Goal: Task Accomplishment & Management: Use online tool/utility

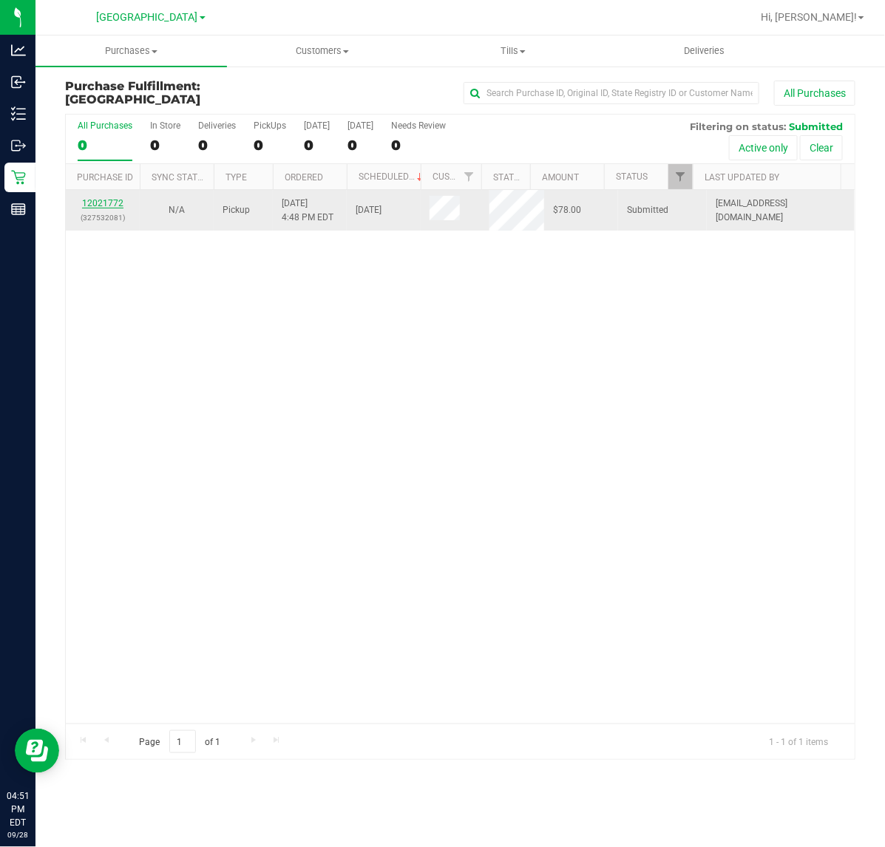
click at [115, 200] on link "12021772" at bounding box center [102, 203] width 41 height 10
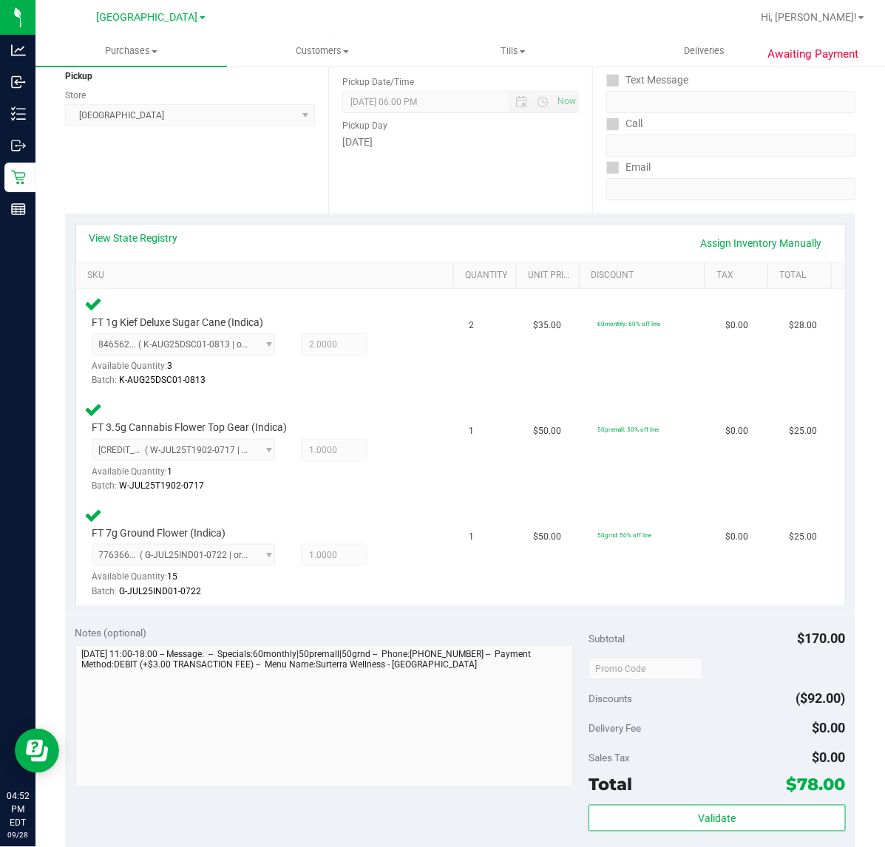
scroll to position [370, 0]
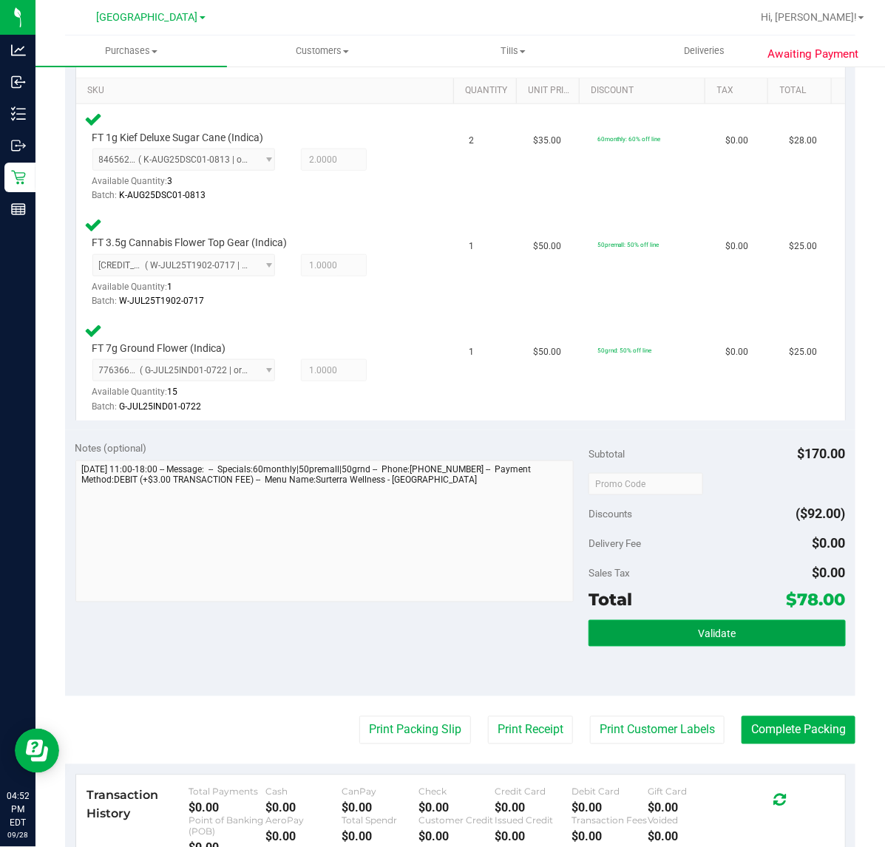
click at [698, 634] on span "Validate" at bounding box center [717, 634] width 38 height 12
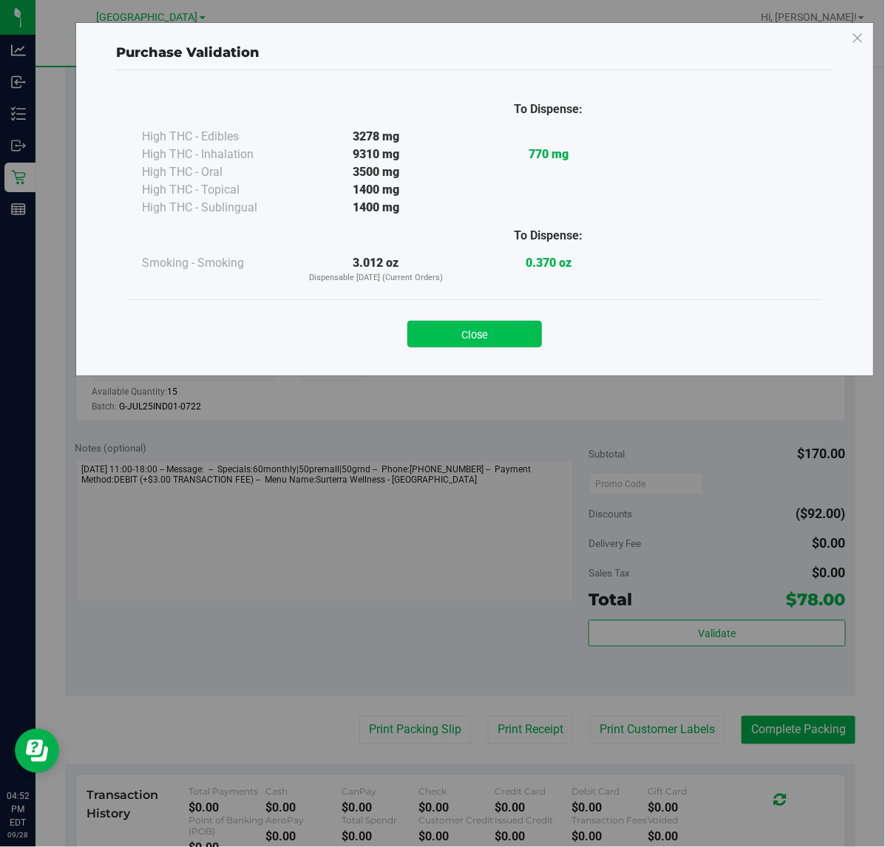
click at [504, 344] on button "Close" at bounding box center [474, 334] width 135 height 27
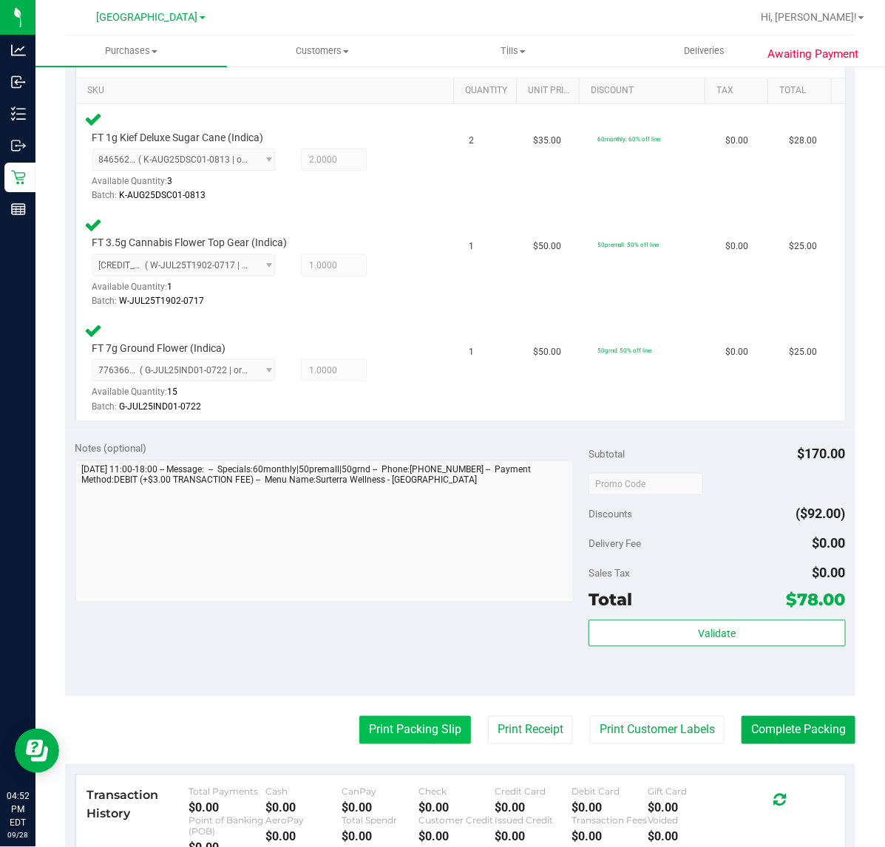
click at [359, 721] on button "Print Packing Slip" at bounding box center [415, 730] width 112 height 28
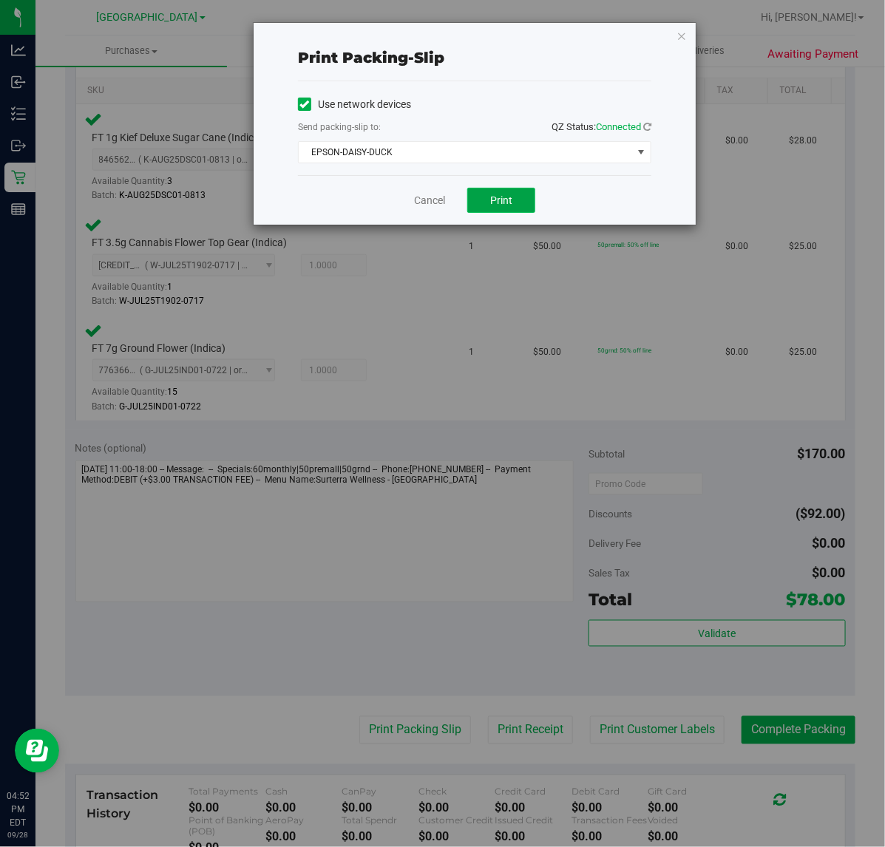
click at [514, 198] on button "Print" at bounding box center [501, 200] width 68 height 25
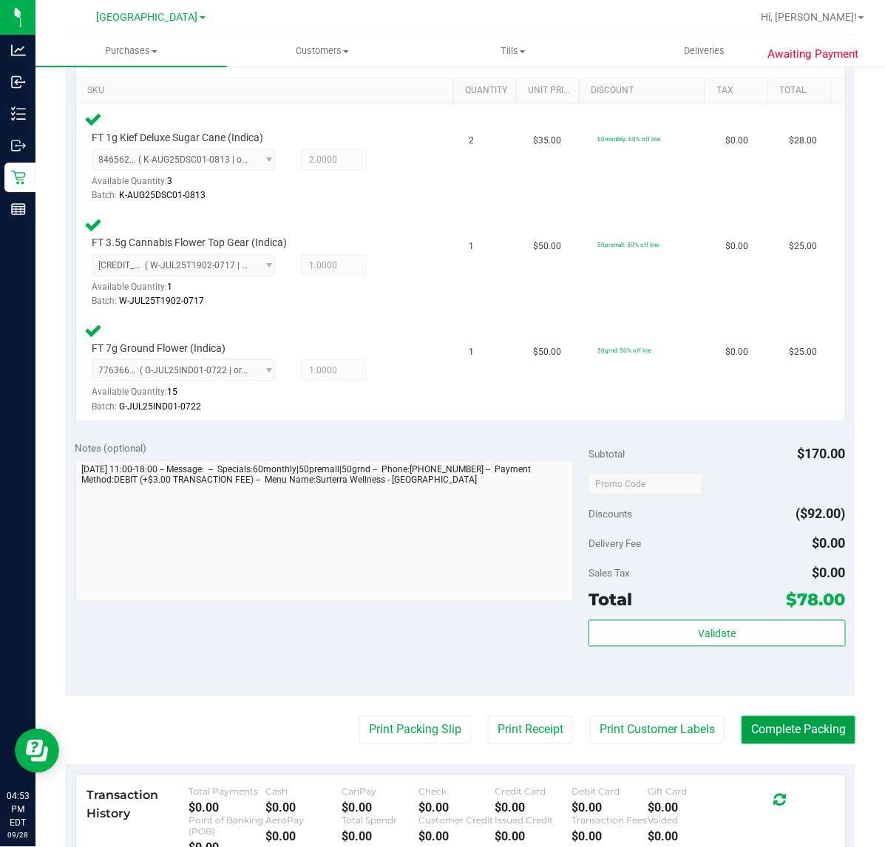
click at [799, 729] on button "Complete Packing" at bounding box center [798, 730] width 114 height 28
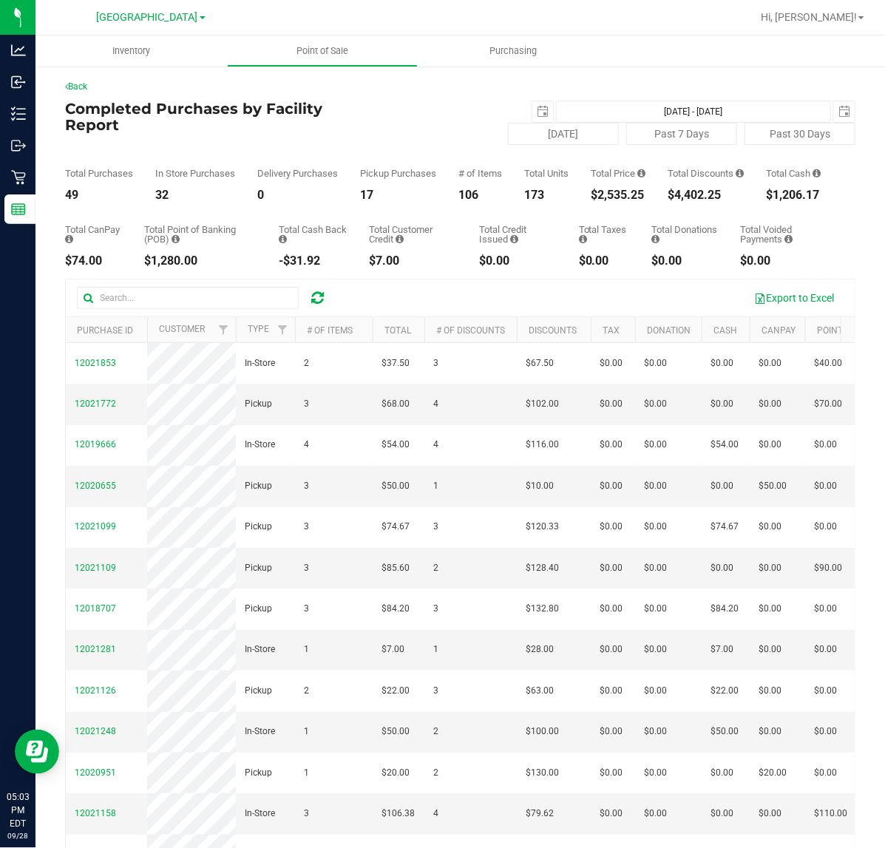
click at [593, 201] on div "$2,535.25" at bounding box center [618, 195] width 55 height 12
click at [594, 201] on div "$2,535.25" at bounding box center [618, 195] width 55 height 12
copy div "$2,535.25"
